Goal: Task Accomplishment & Management: Use online tool/utility

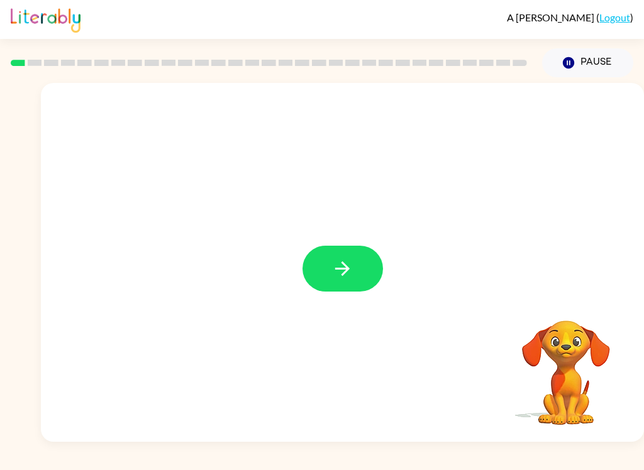
click at [326, 286] on button "button" at bounding box center [343, 269] width 81 height 46
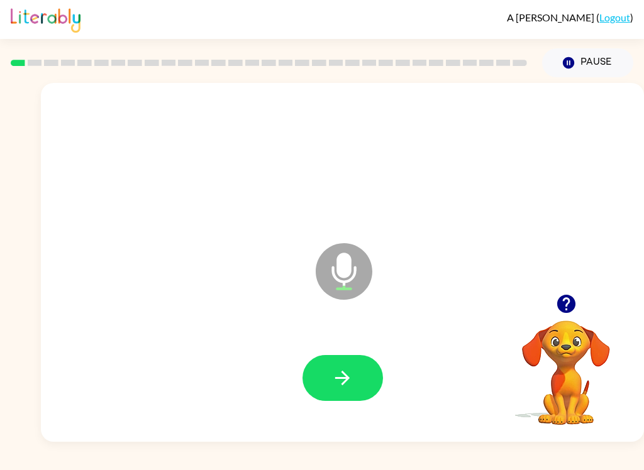
click at [363, 386] on button "button" at bounding box center [343, 378] width 81 height 46
click at [343, 370] on icon "button" at bounding box center [342, 378] width 22 height 22
click at [340, 372] on icon "button" at bounding box center [342, 378] width 22 height 22
click at [341, 390] on button "button" at bounding box center [343, 378] width 81 height 46
click at [335, 370] on icon "button" at bounding box center [342, 378] width 22 height 22
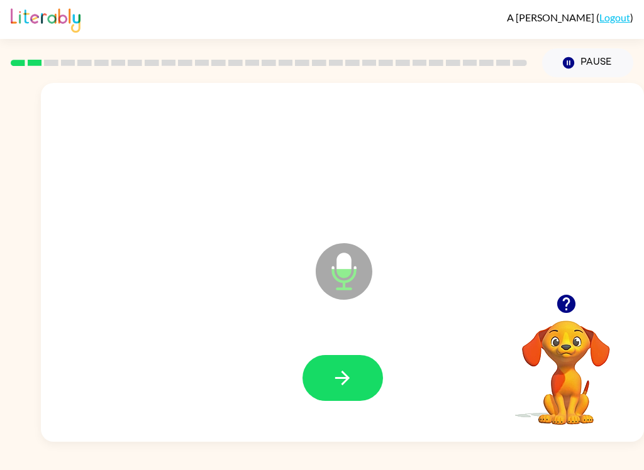
click at [354, 376] on button "button" at bounding box center [343, 378] width 81 height 46
click at [595, 443] on div "A [PERSON_NAME] ( Logout ) Pause Pause Microphone The Microphone is here when i…" at bounding box center [322, 235] width 644 height 470
click at [572, 309] on icon "button" at bounding box center [566, 304] width 18 height 18
click at [349, 385] on icon "button" at bounding box center [342, 378] width 22 height 22
click at [345, 384] on icon "button" at bounding box center [342, 378] width 22 height 22
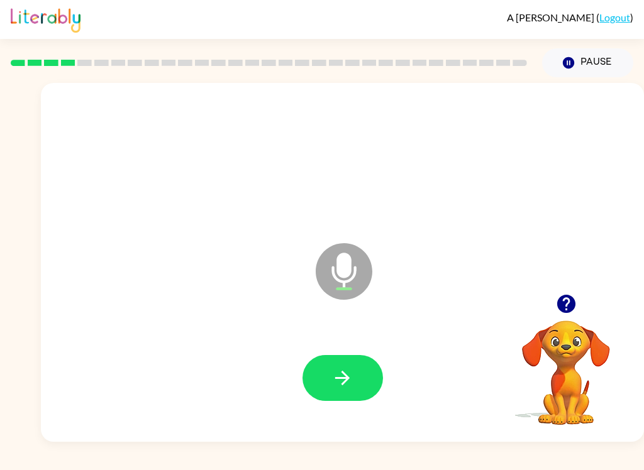
click at [352, 381] on icon "button" at bounding box center [342, 378] width 22 height 22
click at [361, 386] on button "button" at bounding box center [343, 378] width 81 height 46
click at [333, 365] on button "button" at bounding box center [343, 378] width 81 height 46
click at [344, 381] on icon "button" at bounding box center [342, 378] width 22 height 22
click at [351, 383] on icon "button" at bounding box center [342, 378] width 22 height 22
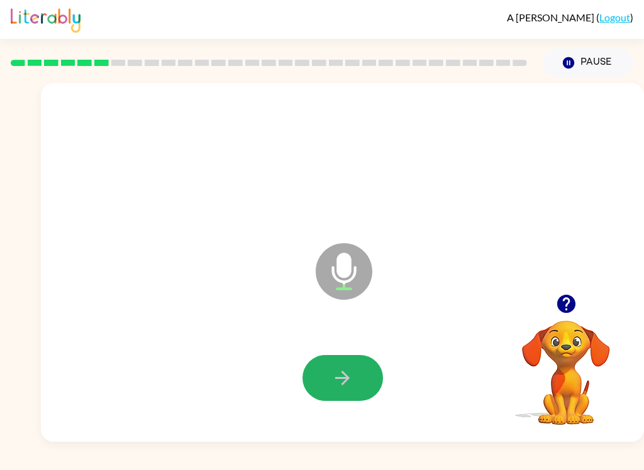
click at [350, 371] on icon "button" at bounding box center [342, 378] width 22 height 22
click at [346, 387] on icon "button" at bounding box center [342, 378] width 22 height 22
click at [337, 401] on button "button" at bounding box center [343, 378] width 81 height 46
click at [353, 365] on button "button" at bounding box center [343, 378] width 81 height 46
click at [344, 376] on icon "button" at bounding box center [342, 378] width 22 height 22
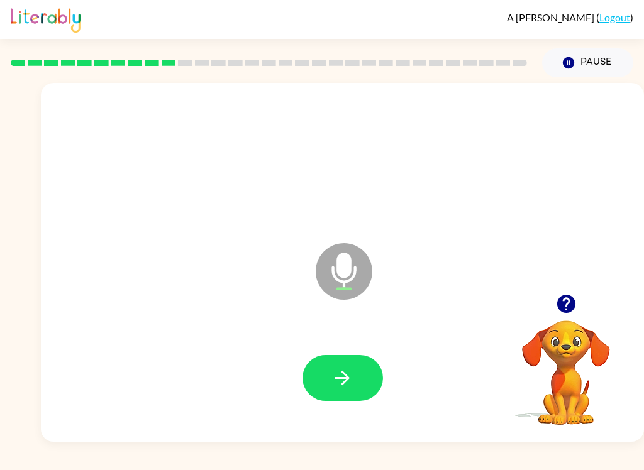
click at [337, 381] on icon "button" at bounding box center [342, 378] width 22 height 22
click at [348, 365] on button "button" at bounding box center [343, 378] width 81 height 46
click at [342, 360] on button "button" at bounding box center [343, 378] width 81 height 46
click at [355, 359] on button "button" at bounding box center [343, 378] width 81 height 46
click at [350, 356] on button "button" at bounding box center [343, 378] width 81 height 46
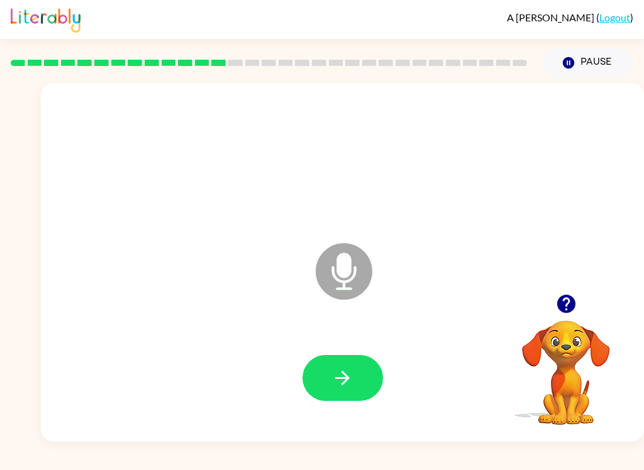
click at [357, 397] on button "button" at bounding box center [343, 378] width 81 height 46
click at [344, 397] on button "button" at bounding box center [343, 378] width 81 height 46
click at [347, 377] on icon "button" at bounding box center [342, 378] width 14 height 14
click at [350, 391] on button "button" at bounding box center [343, 378] width 81 height 46
click at [381, 387] on button "button" at bounding box center [343, 378] width 81 height 46
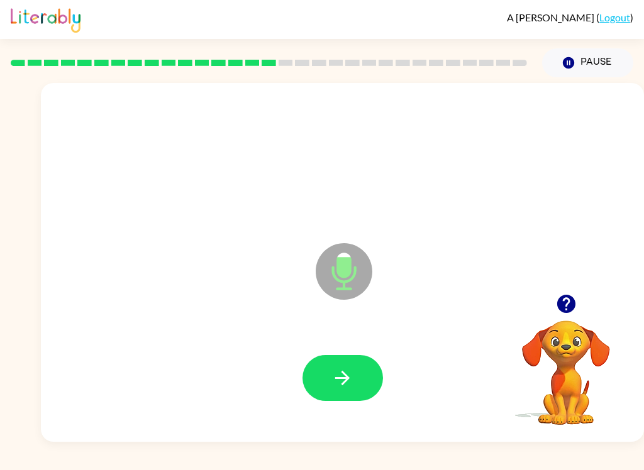
click at [357, 384] on button "button" at bounding box center [343, 378] width 81 height 46
click at [350, 384] on icon "button" at bounding box center [342, 378] width 22 height 22
click at [339, 373] on icon "button" at bounding box center [342, 378] width 22 height 22
click at [335, 411] on div at bounding box center [342, 378] width 578 height 103
click at [308, 392] on button "button" at bounding box center [343, 378] width 81 height 46
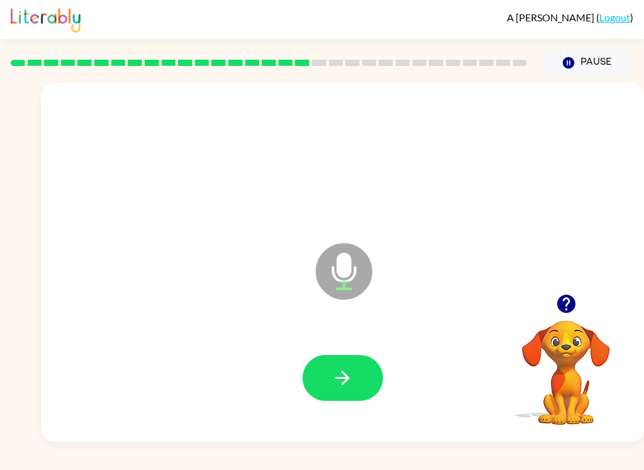
click at [340, 376] on icon "button" at bounding box center [342, 378] width 22 height 22
click at [338, 371] on icon "button" at bounding box center [342, 378] width 22 height 22
click at [354, 391] on button "button" at bounding box center [343, 378] width 81 height 46
click at [328, 378] on button "button" at bounding box center [343, 378] width 81 height 46
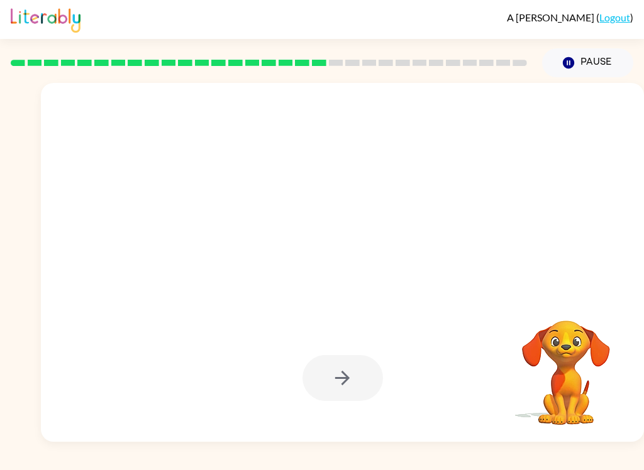
click at [345, 370] on div at bounding box center [343, 378] width 81 height 46
click at [346, 376] on div at bounding box center [343, 378] width 81 height 46
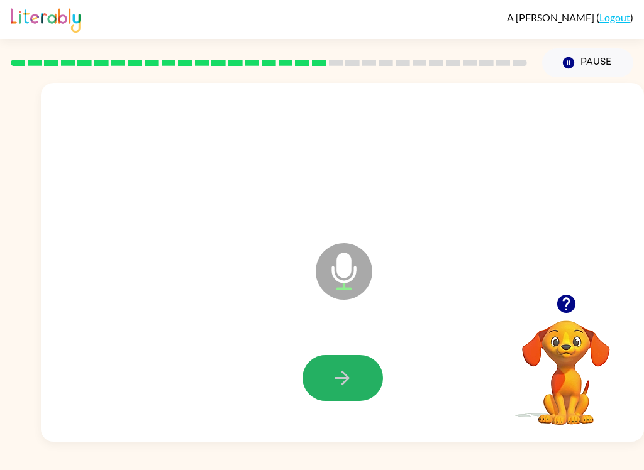
click at [328, 387] on button "button" at bounding box center [343, 378] width 81 height 46
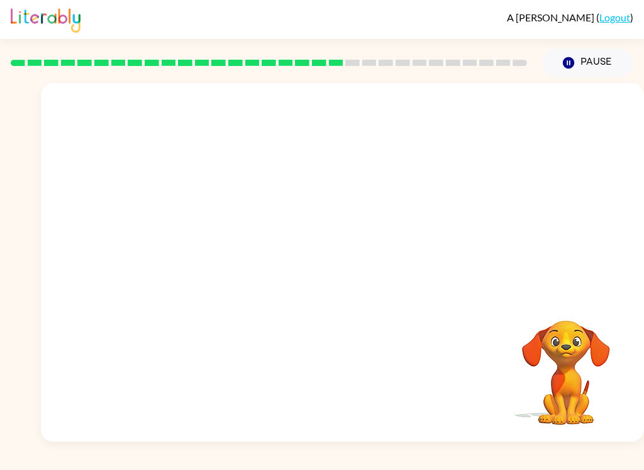
click at [96, 443] on div "A [PERSON_NAME] ( Logout ) Pause Pause Your browser must support playing .mp4 f…" at bounding box center [322, 235] width 644 height 470
click at [96, 442] on div at bounding box center [342, 262] width 603 height 359
click at [97, 443] on div "A [PERSON_NAME] ( Logout ) Pause Pause Your browser must support playing .mp4 f…" at bounding box center [322, 235] width 644 height 470
click at [96, 445] on div "A [PERSON_NAME] ( Logout ) Pause Pause Your browser must support playing .mp4 f…" at bounding box center [322, 235] width 644 height 470
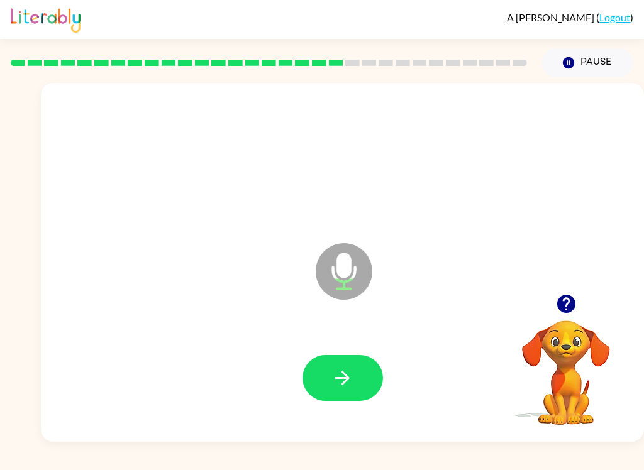
click at [92, 445] on div "A [PERSON_NAME] ( Logout ) Pause Pause Microphone The Microphone is here when i…" at bounding box center [322, 235] width 644 height 470
click at [344, 378] on icon "button" at bounding box center [342, 378] width 14 height 14
click at [556, 313] on icon "button" at bounding box center [566, 304] width 22 height 22
click at [354, 381] on button "button" at bounding box center [343, 378] width 81 height 46
click at [333, 381] on icon "button" at bounding box center [342, 378] width 22 height 22
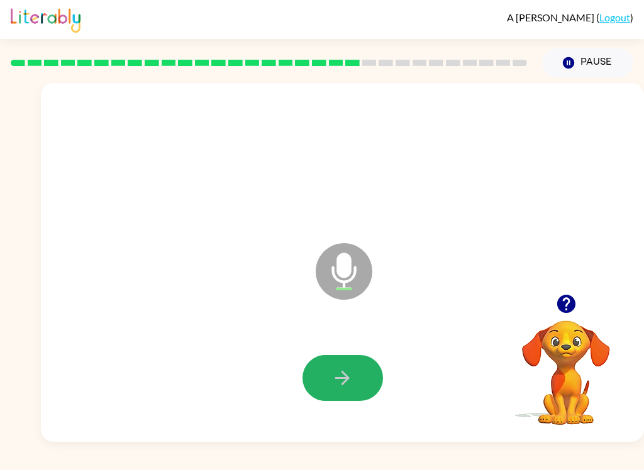
click at [350, 364] on button "button" at bounding box center [343, 378] width 81 height 46
click at [338, 394] on button "button" at bounding box center [343, 378] width 81 height 46
click at [330, 369] on button "button" at bounding box center [343, 378] width 81 height 46
click at [365, 387] on button "button" at bounding box center [343, 378] width 81 height 46
click at [348, 386] on icon "button" at bounding box center [342, 378] width 22 height 22
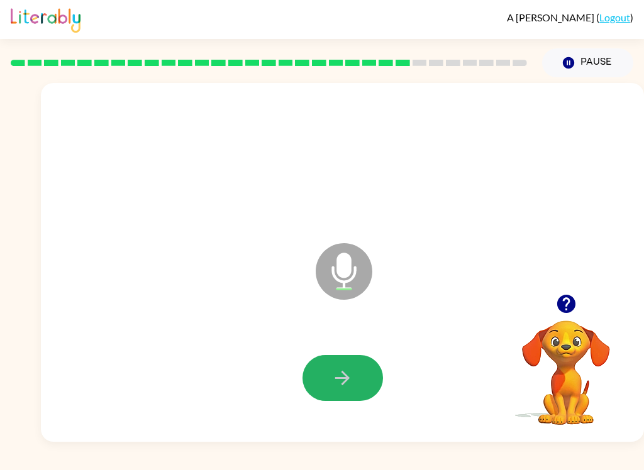
click at [364, 383] on button "button" at bounding box center [343, 378] width 81 height 46
click at [354, 395] on button "button" at bounding box center [343, 378] width 81 height 46
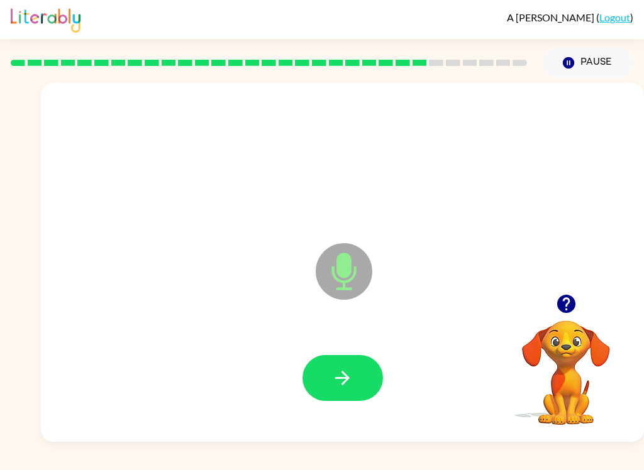
click at [359, 383] on button "button" at bounding box center [343, 378] width 81 height 46
click at [355, 374] on button "button" at bounding box center [343, 378] width 81 height 46
click at [365, 379] on button "button" at bounding box center [343, 378] width 81 height 46
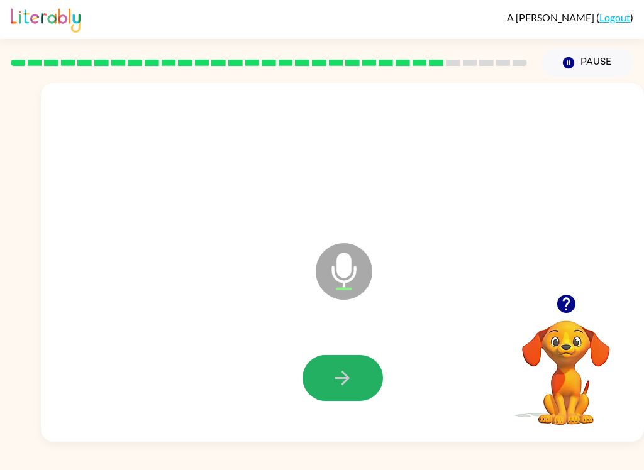
click at [359, 396] on button "button" at bounding box center [343, 378] width 81 height 46
click at [567, 308] on icon "button" at bounding box center [566, 304] width 18 height 18
click at [367, 374] on button "button" at bounding box center [343, 378] width 81 height 46
click at [362, 386] on button "button" at bounding box center [343, 378] width 81 height 46
click at [563, 312] on icon "button" at bounding box center [566, 304] width 18 height 18
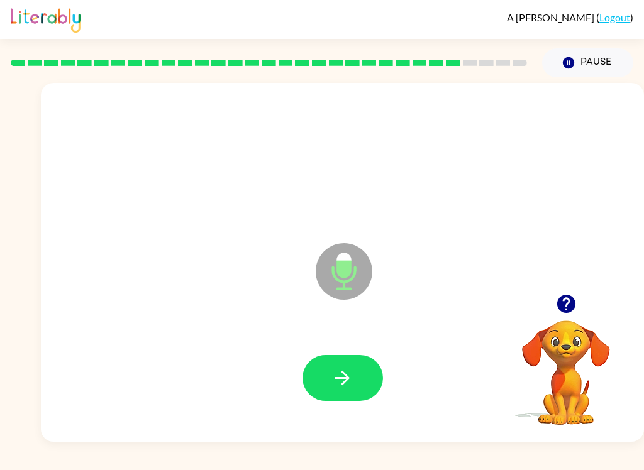
click at [350, 399] on button "button" at bounding box center [343, 378] width 81 height 46
click at [339, 381] on icon "button" at bounding box center [342, 378] width 22 height 22
click at [360, 389] on button "button" at bounding box center [343, 378] width 81 height 46
click at [358, 380] on button "button" at bounding box center [343, 378] width 81 height 46
click at [362, 374] on button "button" at bounding box center [343, 378] width 81 height 46
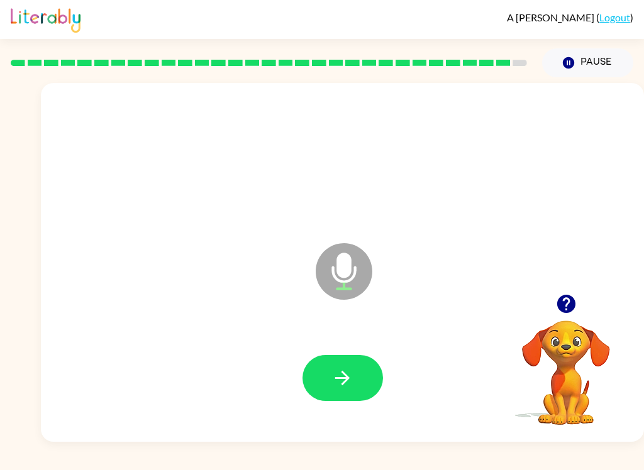
click at [357, 377] on button "button" at bounding box center [343, 378] width 81 height 46
click at [341, 360] on button "button" at bounding box center [343, 378] width 81 height 46
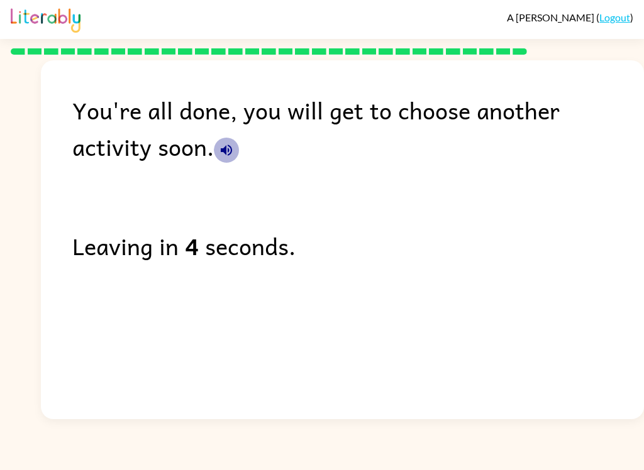
click at [221, 149] on icon "button" at bounding box center [226, 150] width 11 height 11
